Goal: Task Accomplishment & Management: Manage account settings

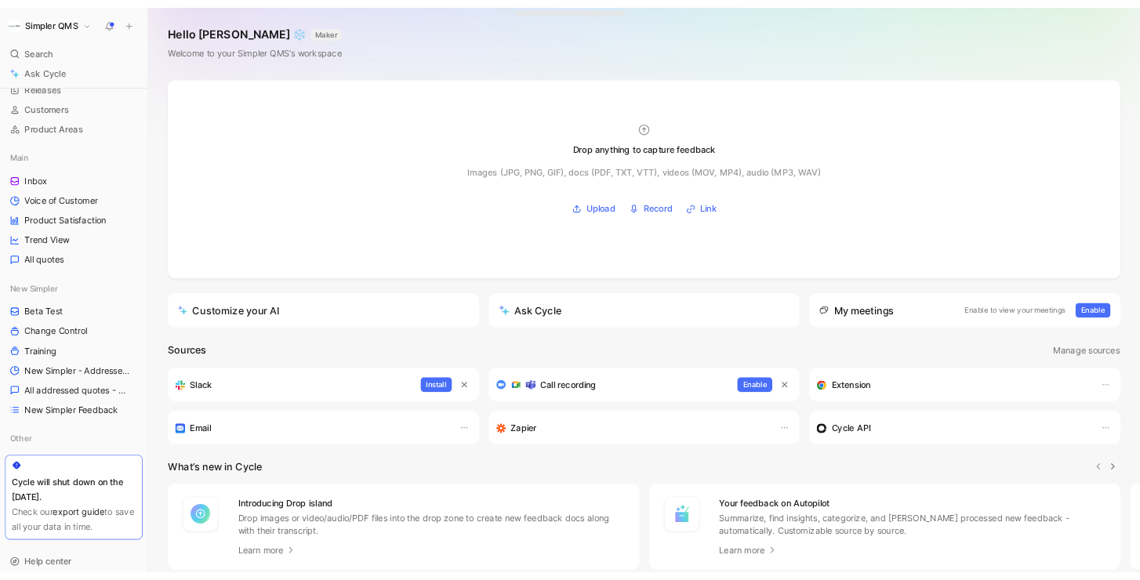
scroll to position [154, 0]
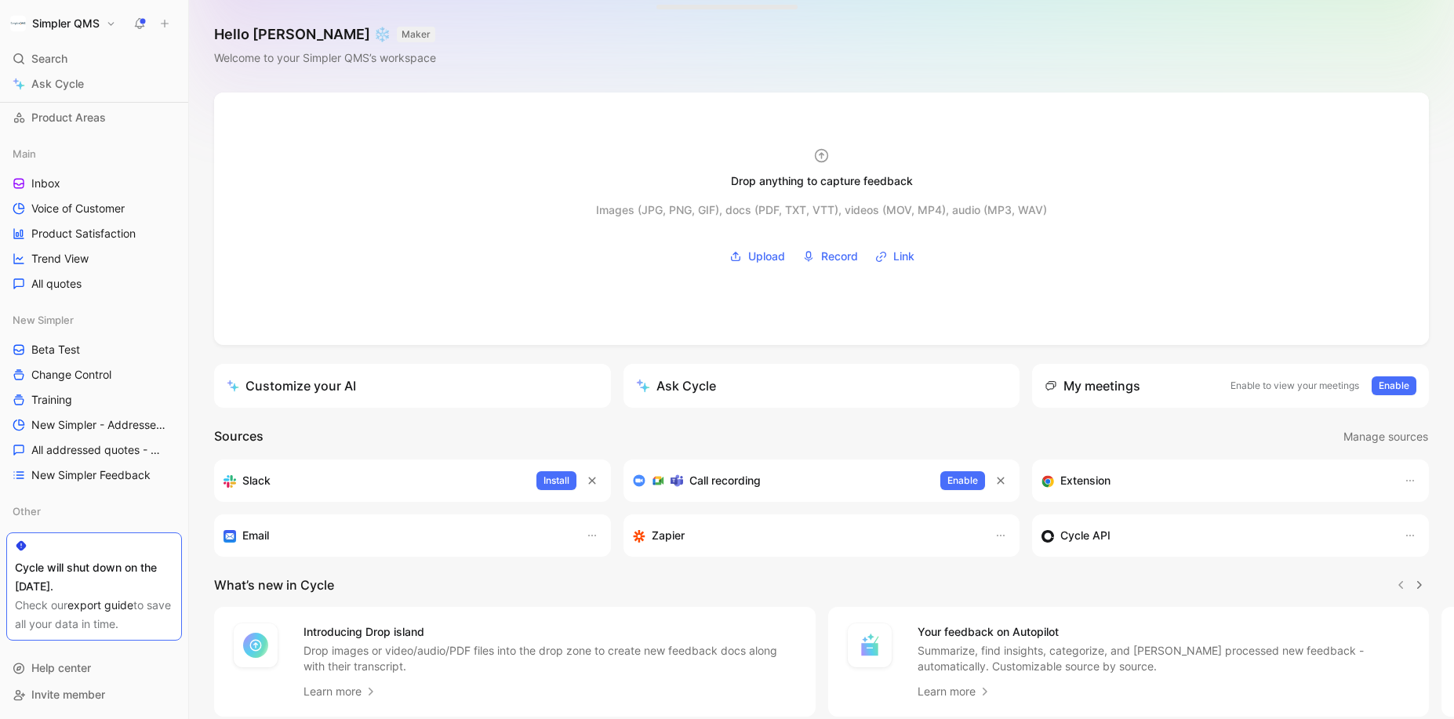
click at [78, 21] on h1 "Simpler QMS" at bounding box center [65, 23] width 67 height 14
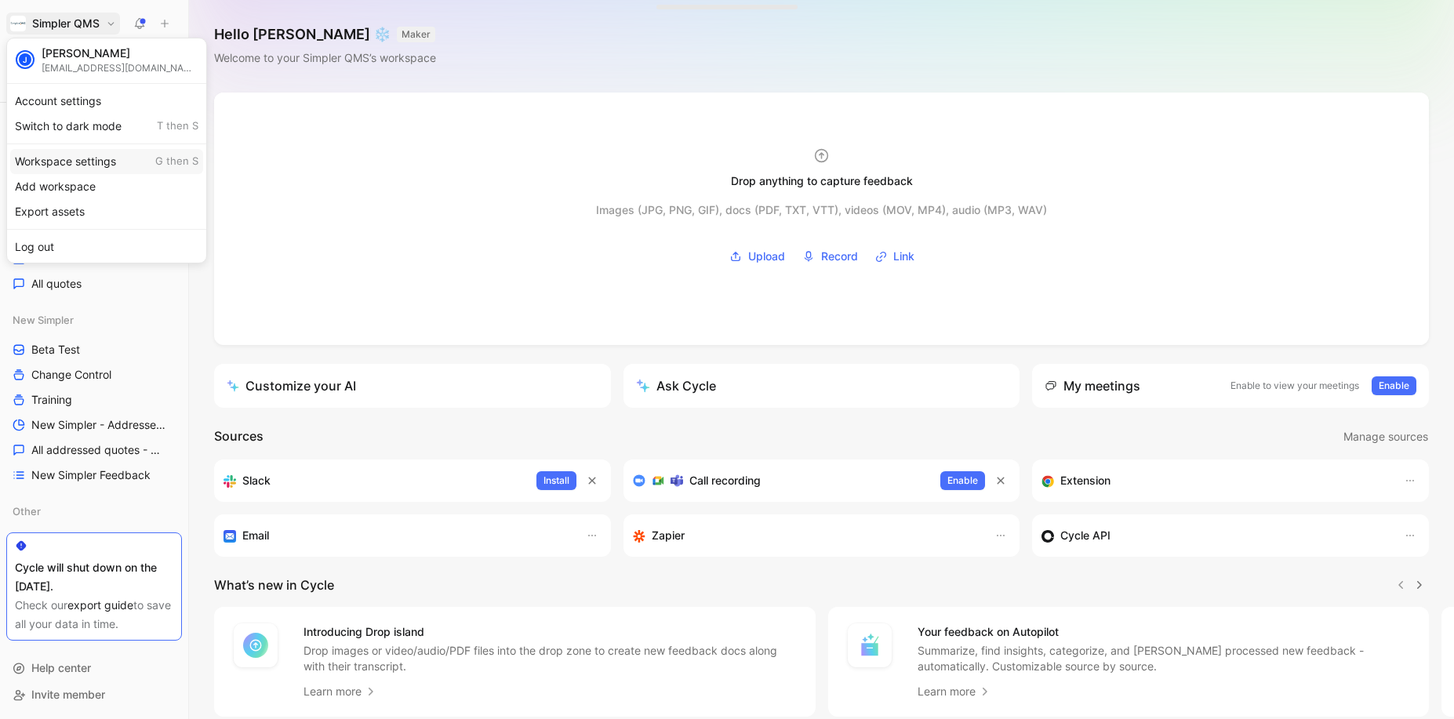
click at [76, 164] on div "Workspace settings G then S" at bounding box center [106, 161] width 193 height 25
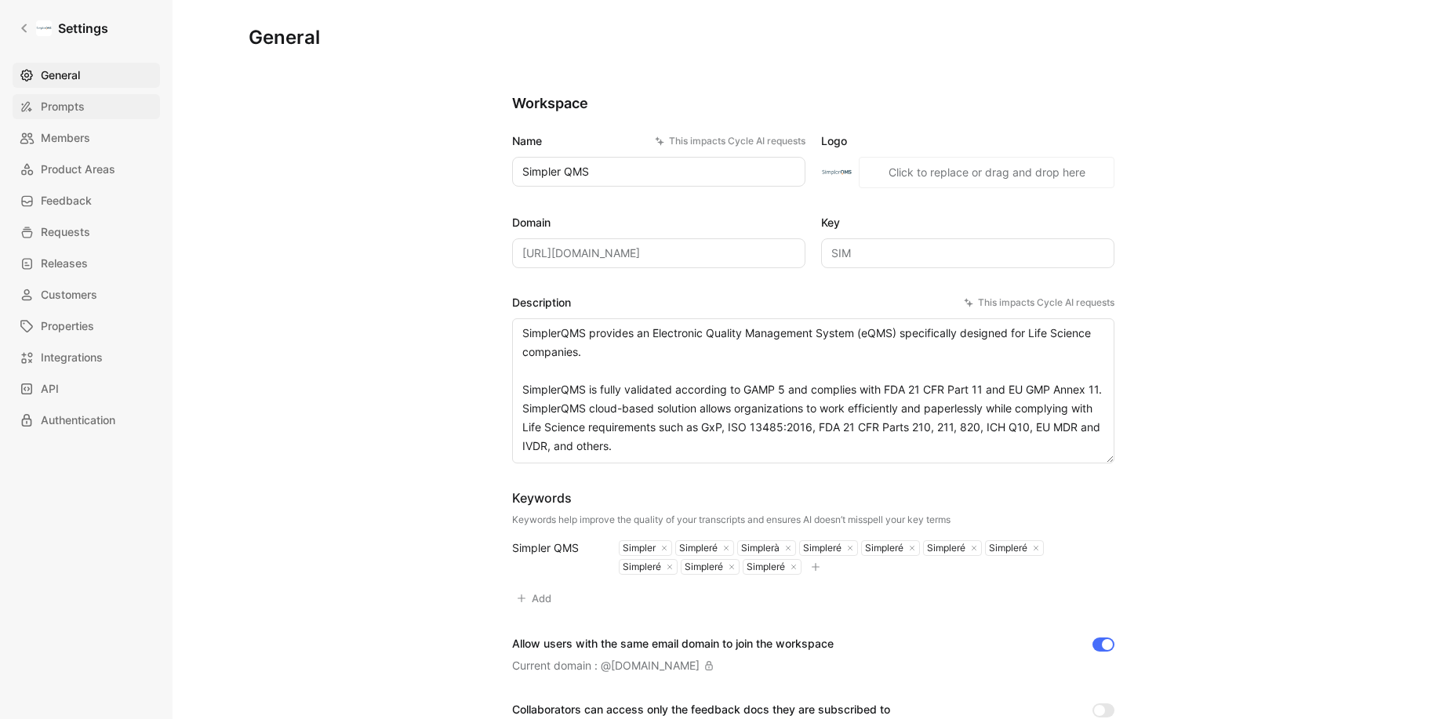
click at [61, 97] on span "Prompts" at bounding box center [63, 106] width 44 height 19
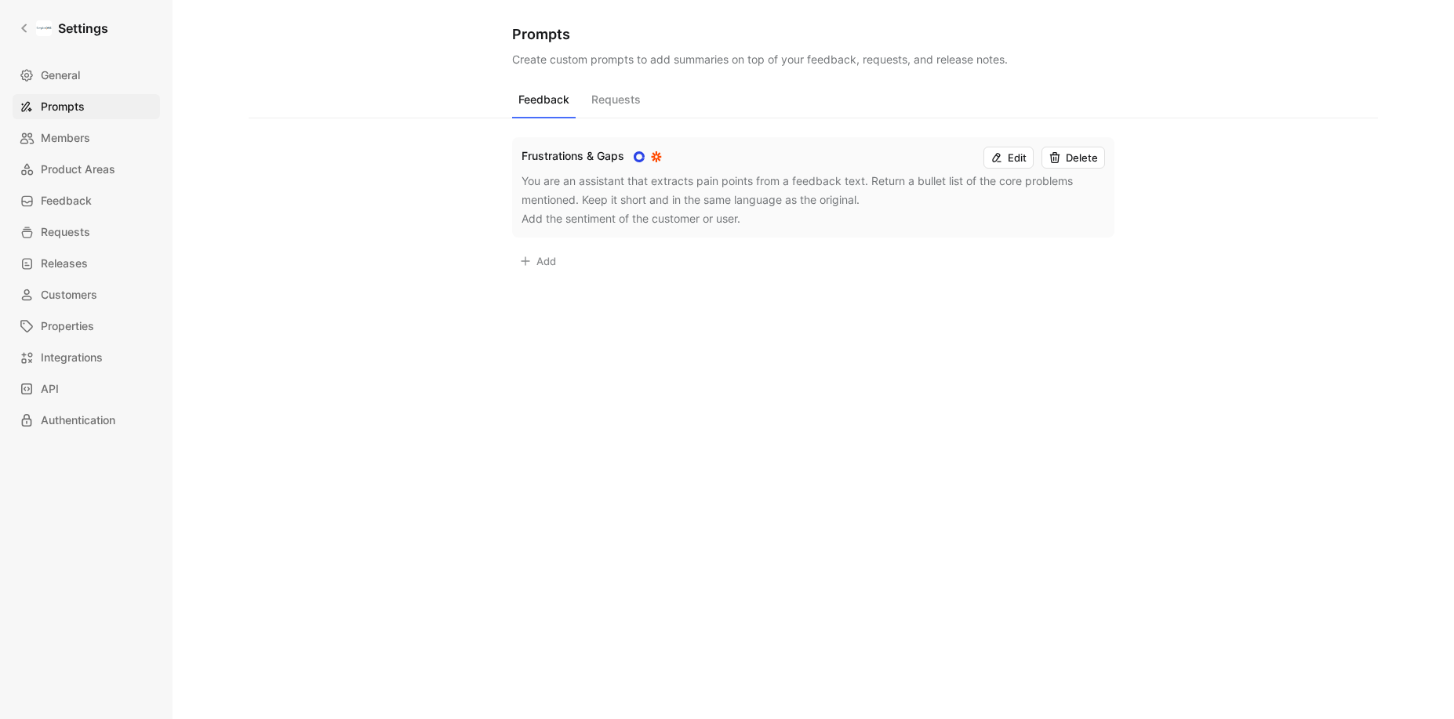
click at [607, 97] on button "Requests" at bounding box center [616, 104] width 62 height 30
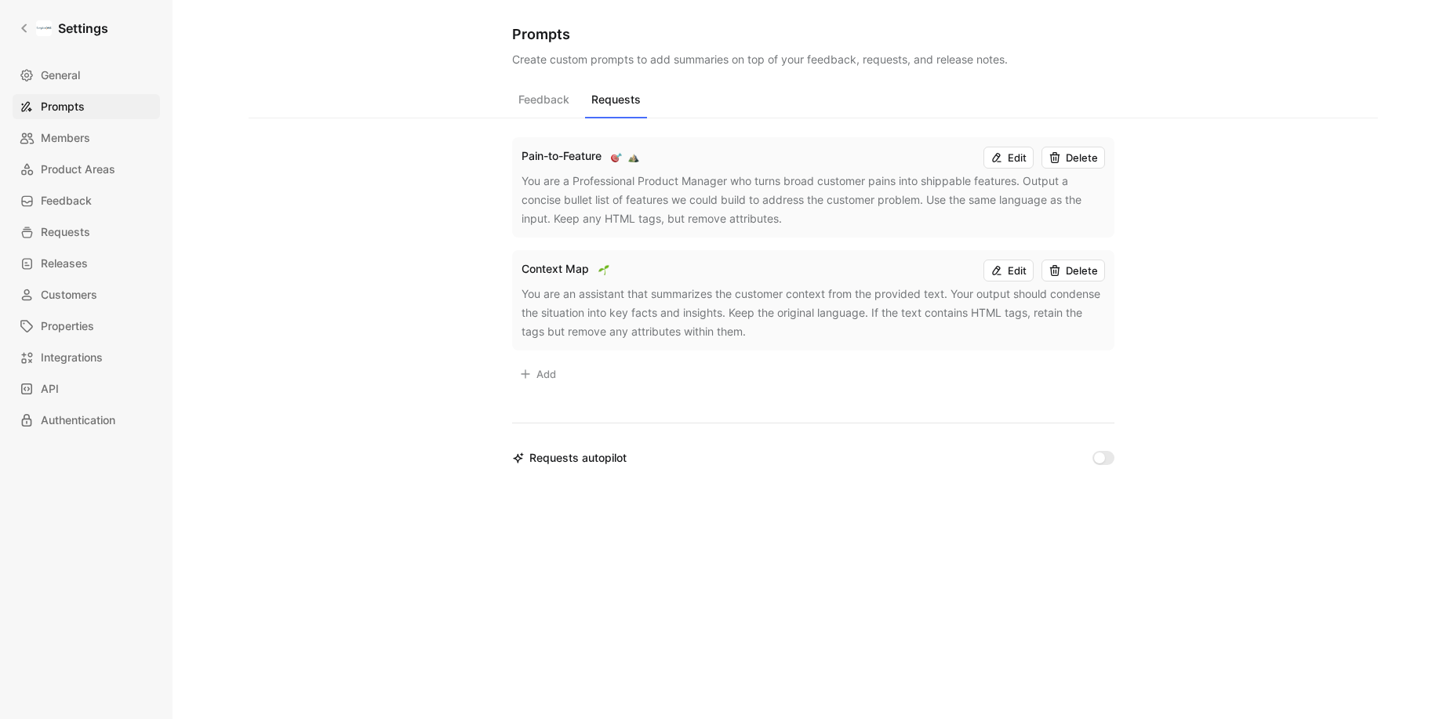
click at [543, 105] on button "Feedback" at bounding box center [544, 104] width 64 height 30
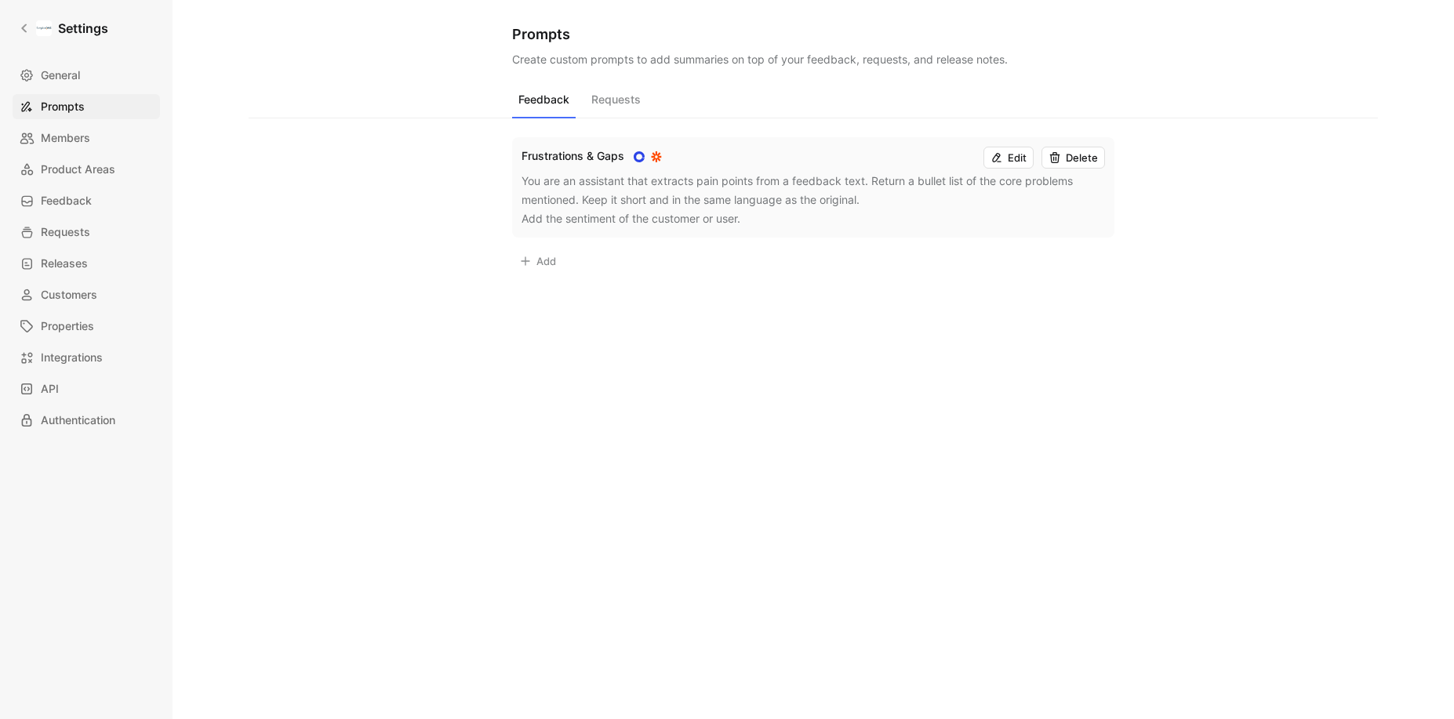
click at [612, 96] on button "Requests" at bounding box center [616, 104] width 62 height 30
click at [530, 101] on button "Feedback" at bounding box center [544, 104] width 64 height 30
click at [605, 93] on button "Requests" at bounding box center [616, 104] width 62 height 30
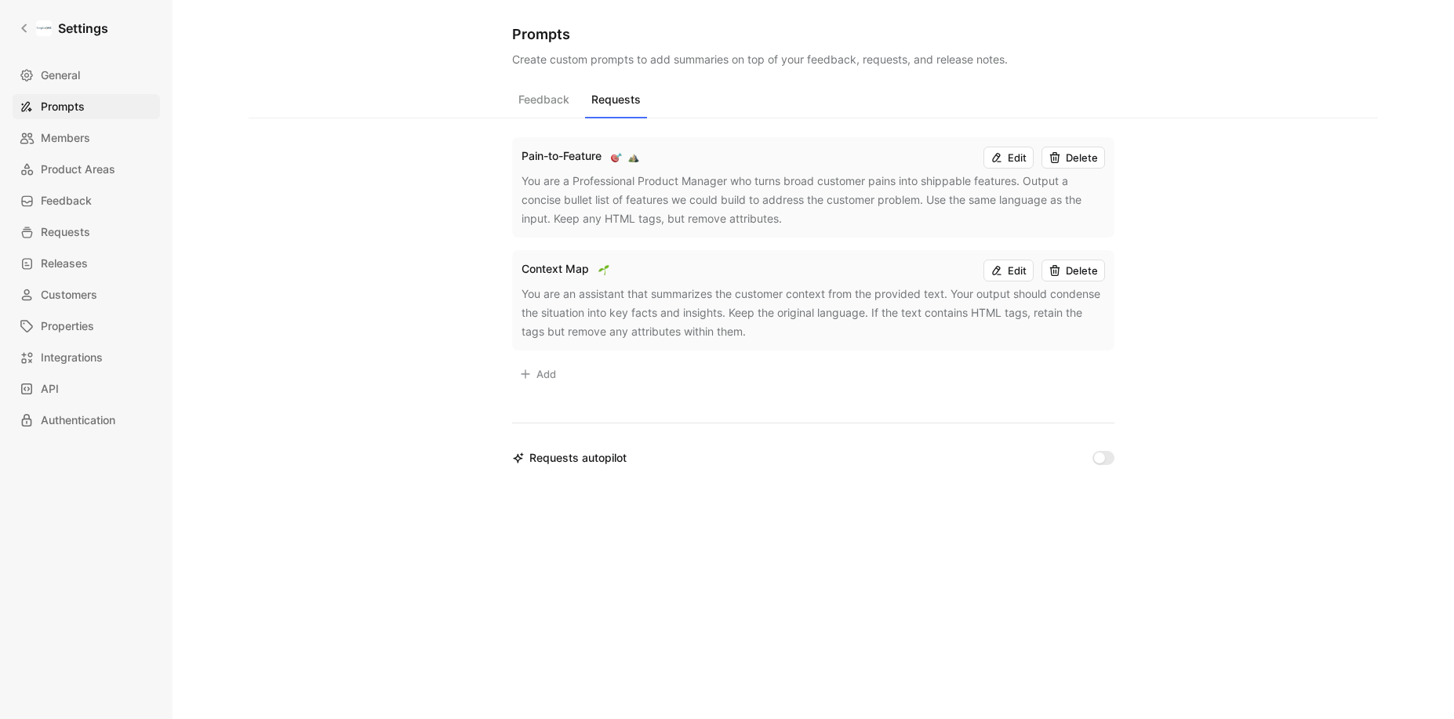
click at [660, 168] on div "Pain-to-Feature Edit Delete" at bounding box center [814, 158] width 584 height 22
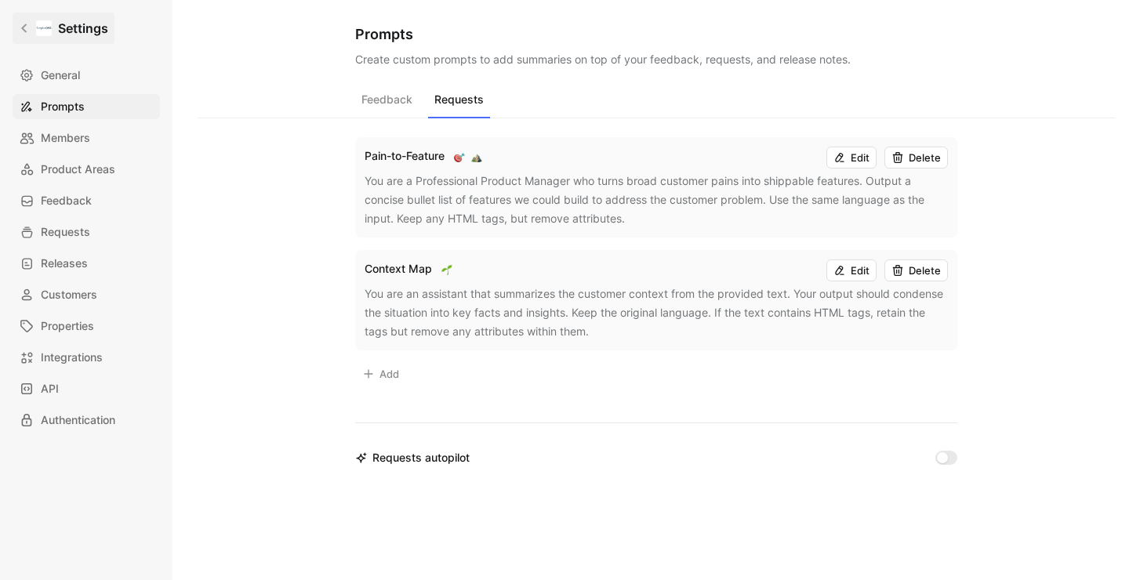
click at [20, 27] on icon at bounding box center [24, 28] width 11 height 11
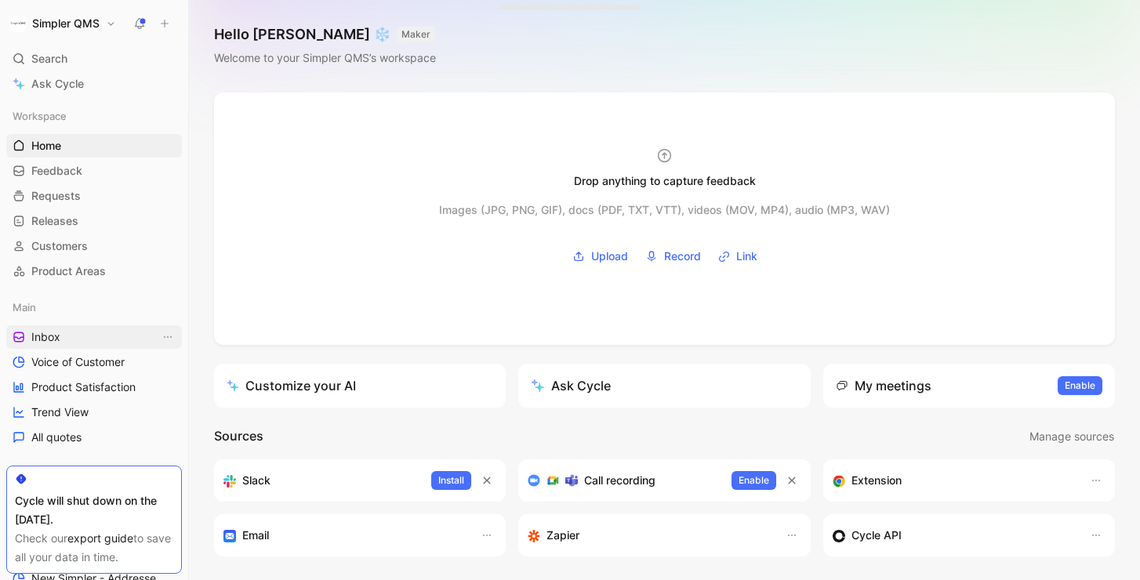
click at [67, 333] on link "Inbox" at bounding box center [94, 337] width 176 height 24
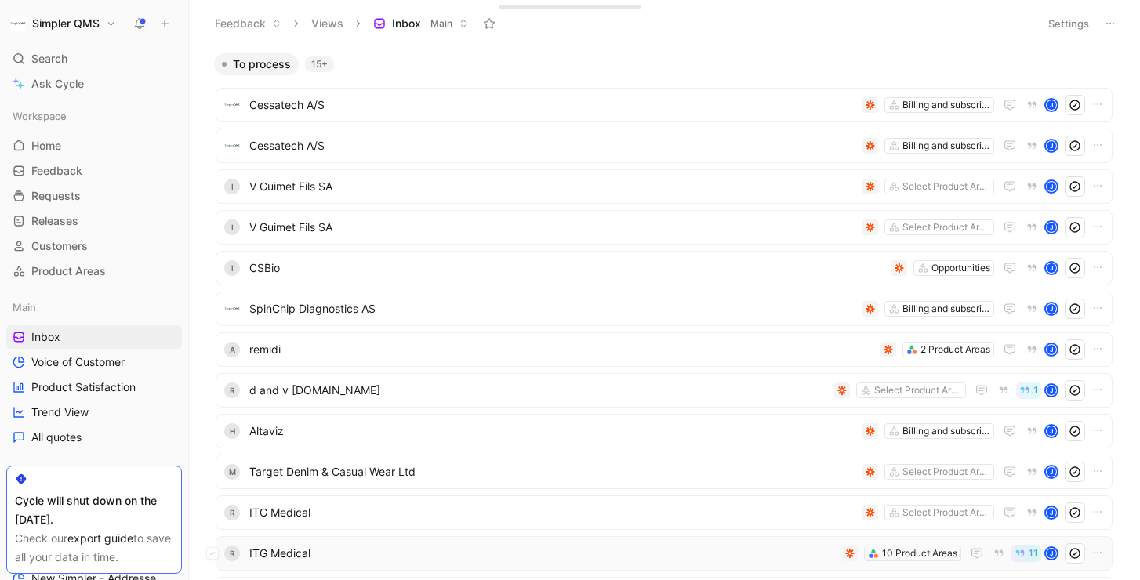
click at [540, 554] on span "ITG Medical" at bounding box center [542, 553] width 587 height 19
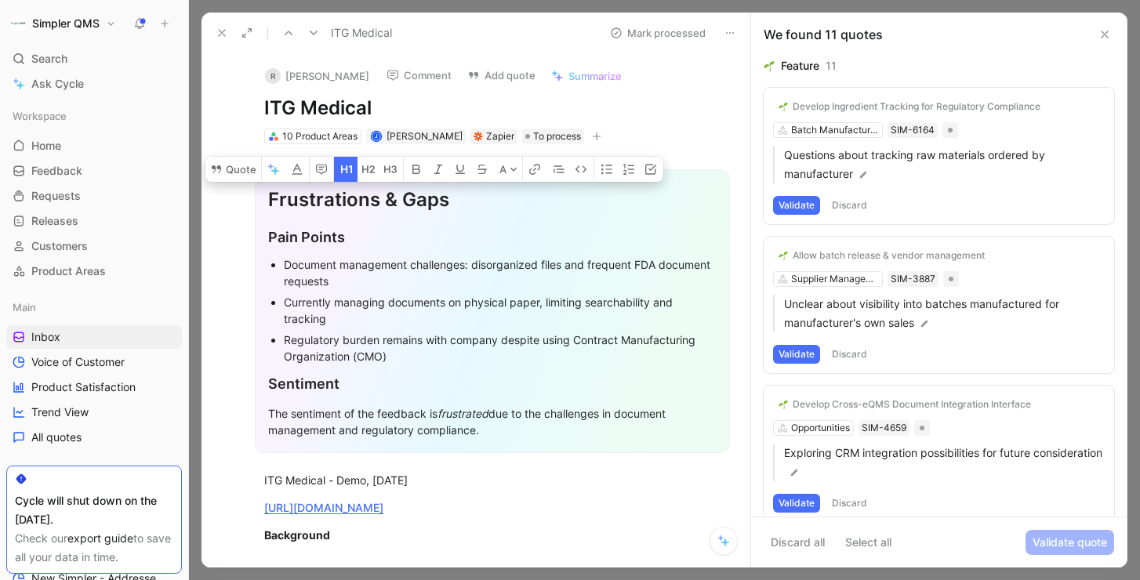
drag, startPoint x: 267, startPoint y: 195, endPoint x: 489, endPoint y: 196, distance: 221.2
click at [489, 196] on div "Frustrations & Gaps Pain Points Document management challenges: disorganized fi…" at bounding box center [492, 311] width 475 height 284
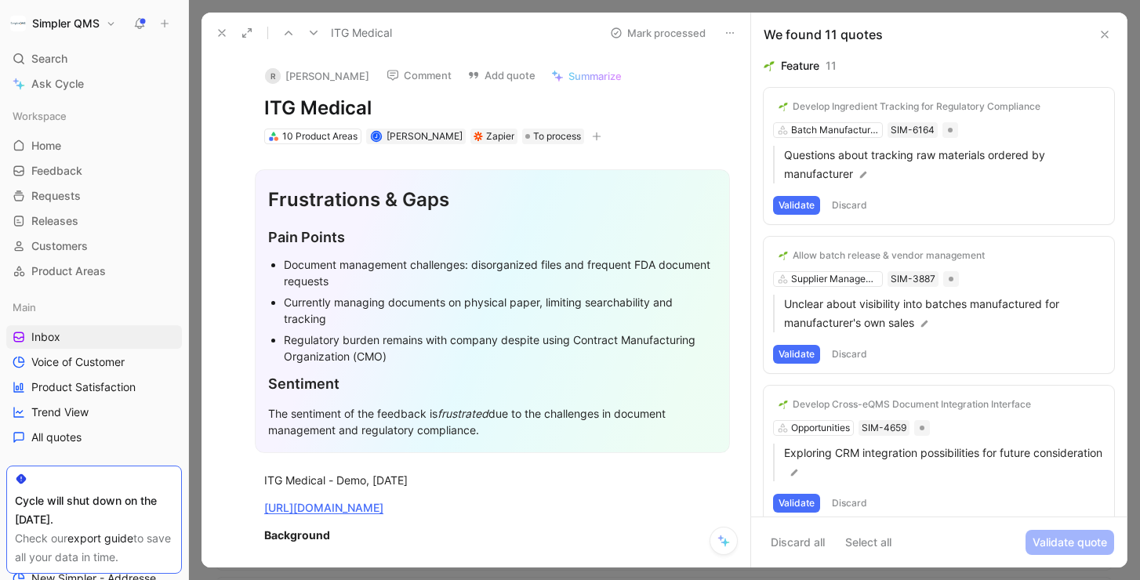
click at [85, 22] on h1 "Simpler QMS" at bounding box center [65, 23] width 67 height 14
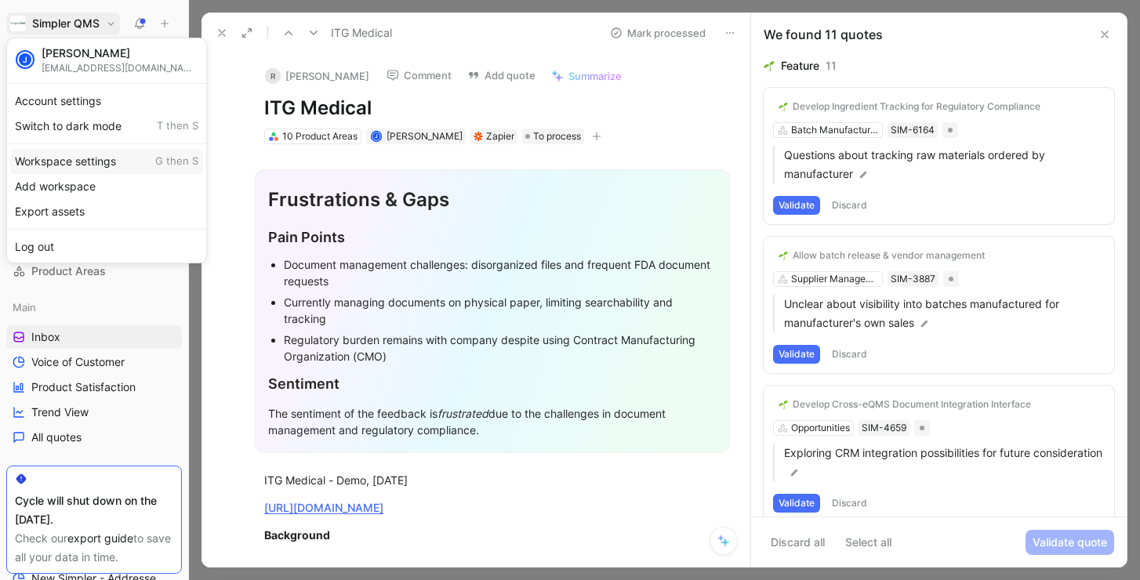
click at [89, 158] on div "Workspace settings G then S" at bounding box center [106, 161] width 193 height 25
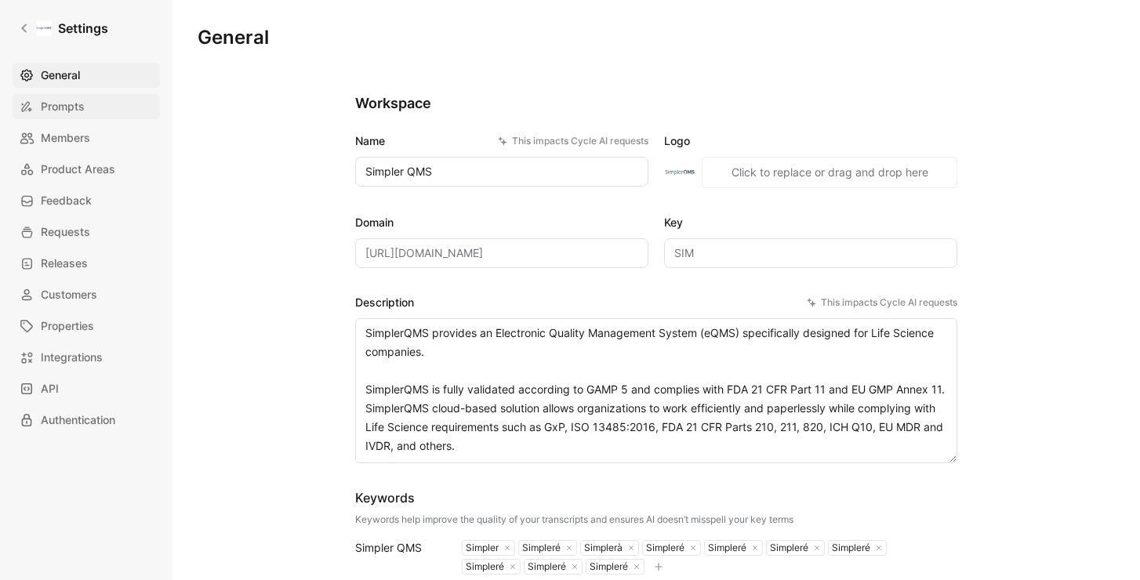
click at [43, 109] on span "Prompts" at bounding box center [63, 106] width 44 height 19
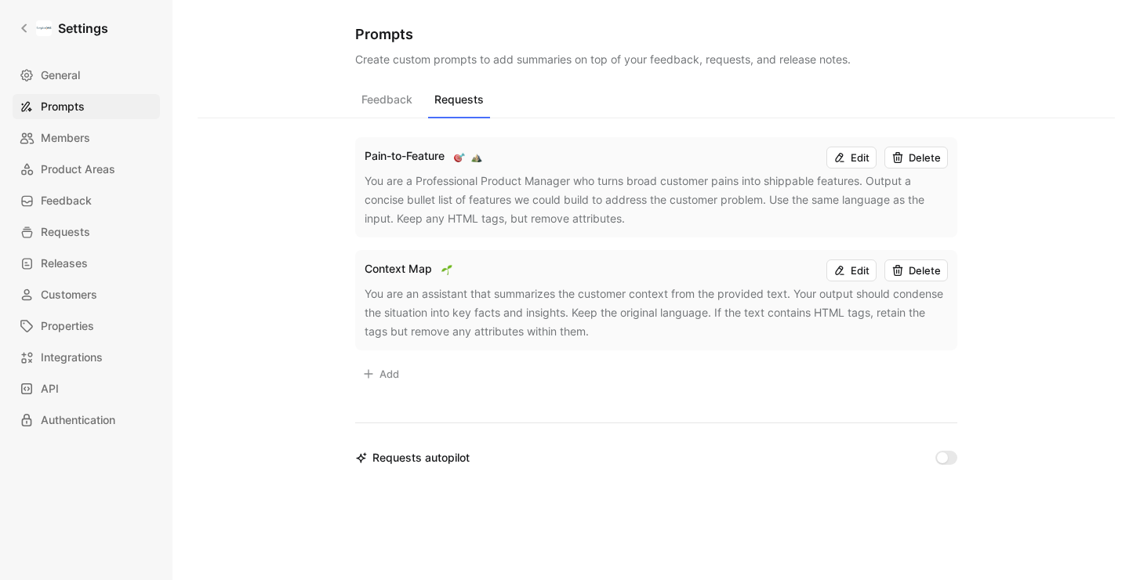
click at [449, 99] on button "Requests" at bounding box center [459, 104] width 62 height 30
